Goal: Information Seeking & Learning: Learn about a topic

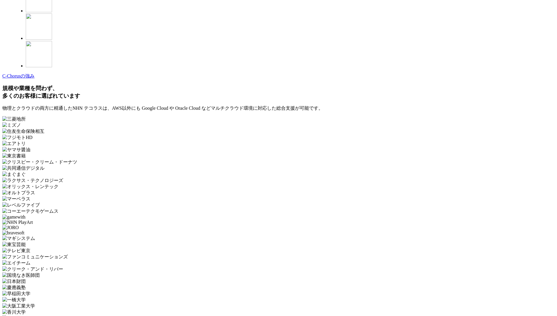
scroll to position [1704, 0]
